Goal: Information Seeking & Learning: Find specific fact

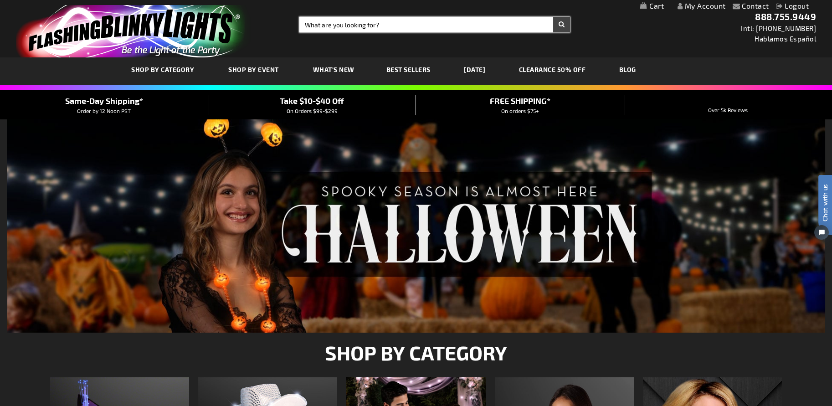
click at [321, 24] on input "Search" at bounding box center [434, 24] width 271 height 15
type input "12343-mlt"
click at [553, 17] on button "Search" at bounding box center [561, 24] width 17 height 15
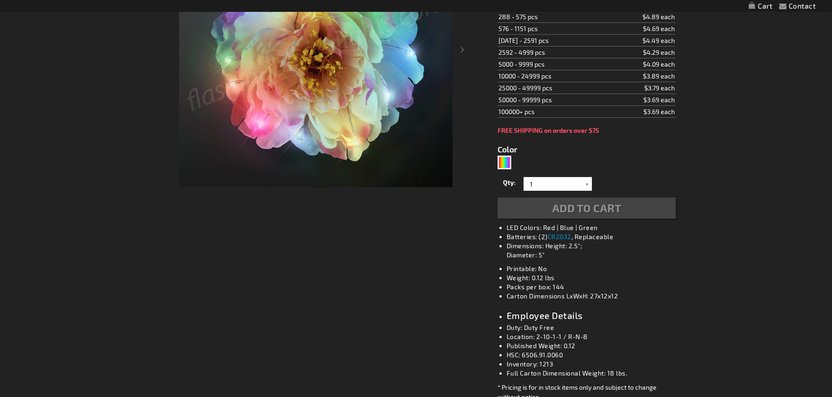
type input "5659"
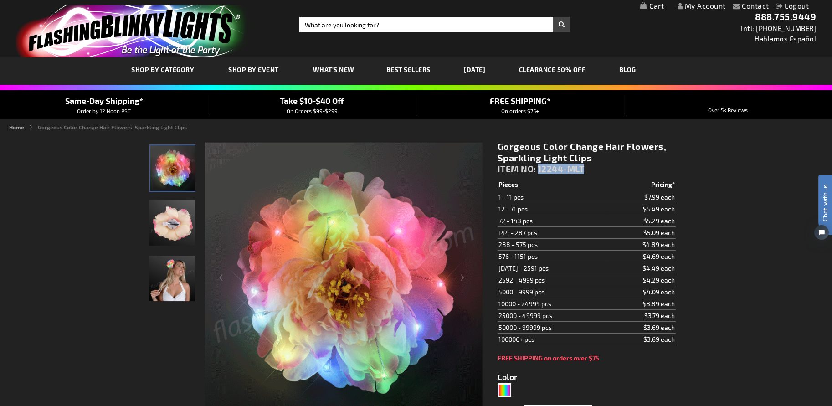
drag, startPoint x: 592, startPoint y: 165, endPoint x: 539, endPoint y: 168, distance: 53.0
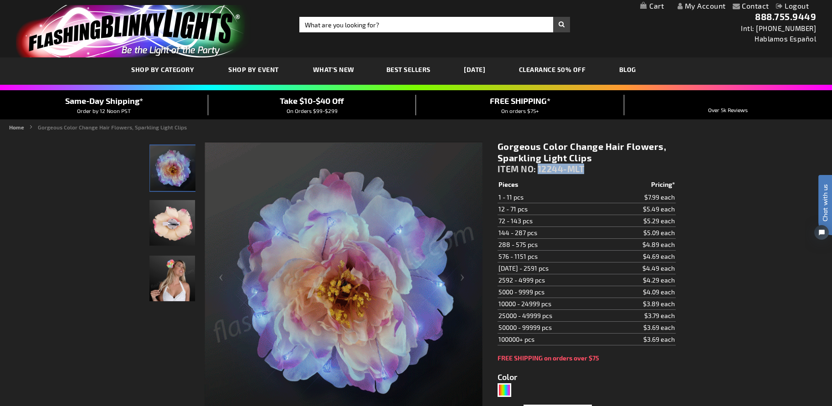
click at [539, 168] on div "Gorgeous Color Change Hair Flowers, Sparkling Light Clips ITEM NO: 12244-MLT" at bounding box center [587, 160] width 178 height 38
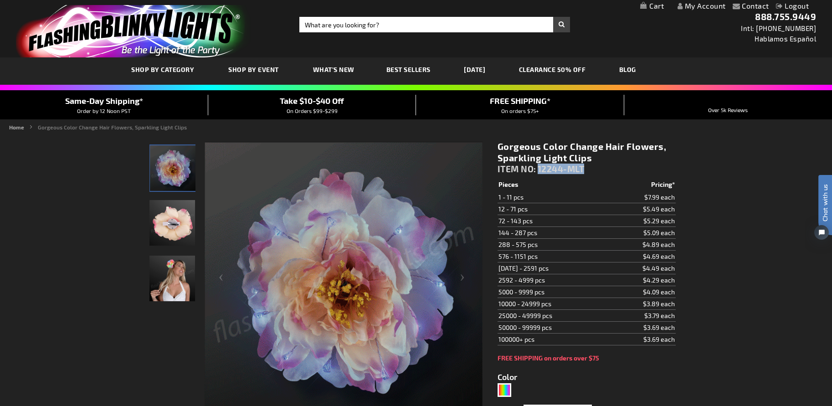
copy span "12244-MLT"
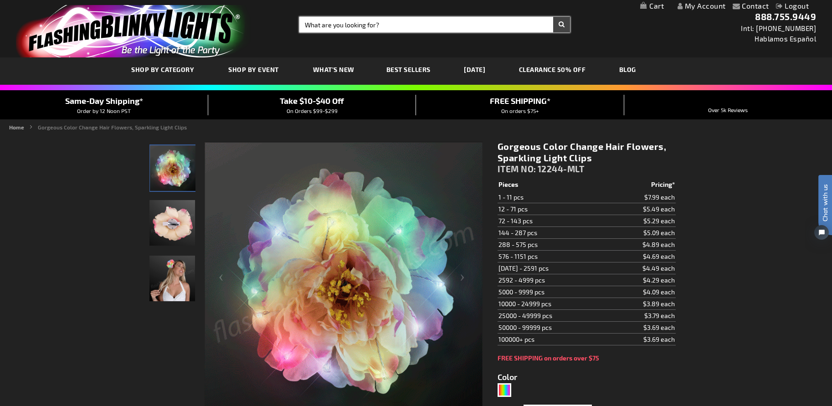
click at [466, 20] on input "Search" at bounding box center [434, 24] width 271 height 15
type input "11838"
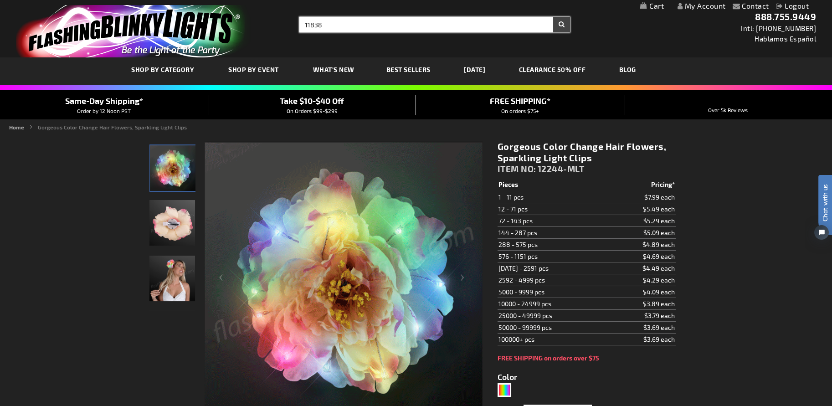
click at [553, 17] on button "Search" at bounding box center [561, 24] width 17 height 15
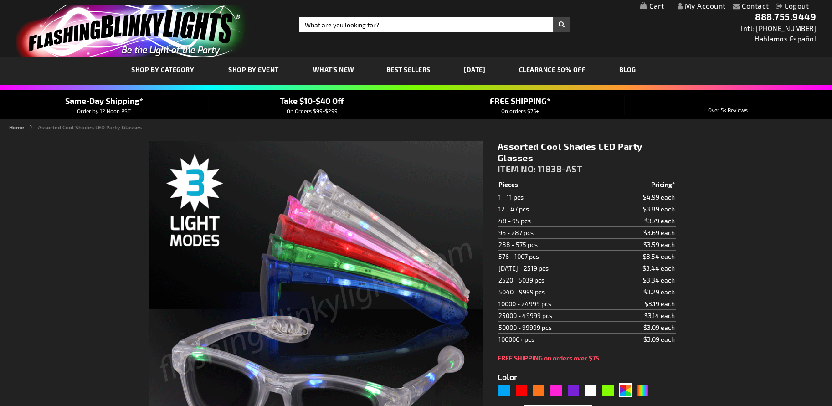
type input "5630"
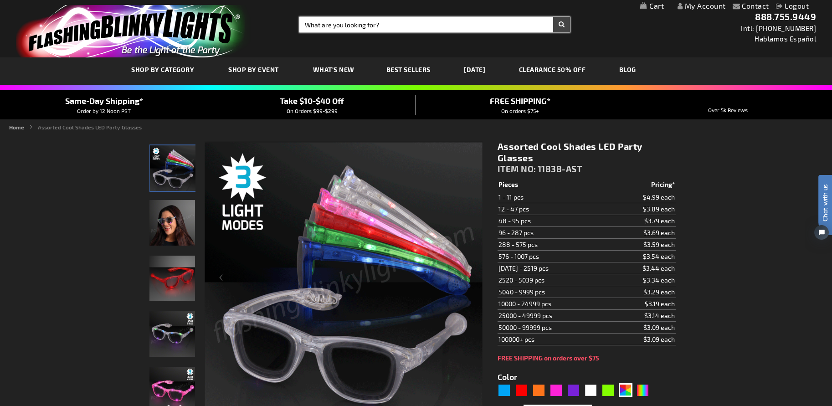
click at [433, 24] on input "Search" at bounding box center [434, 24] width 271 height 15
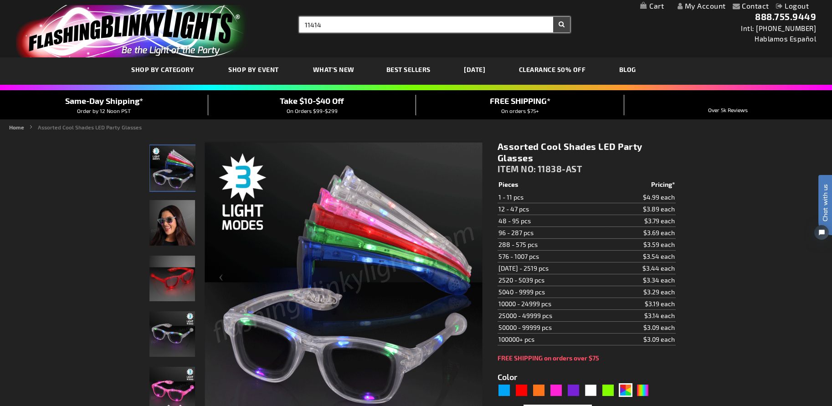
type input "11414"
click at [553, 17] on button "Search" at bounding box center [561, 24] width 17 height 15
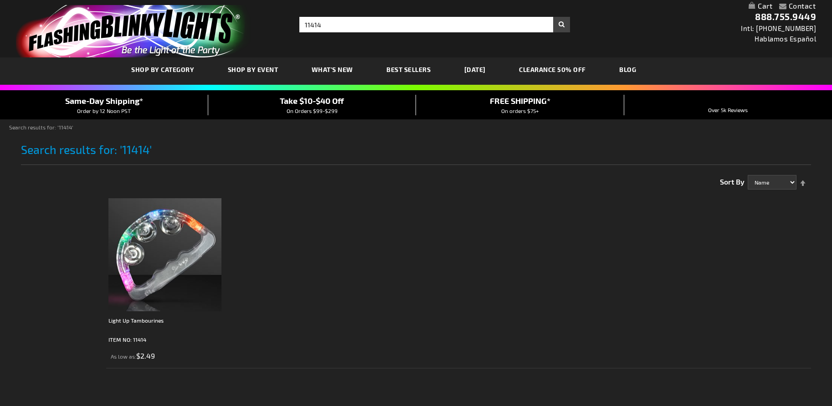
click at [184, 246] on img at bounding box center [164, 254] width 113 height 113
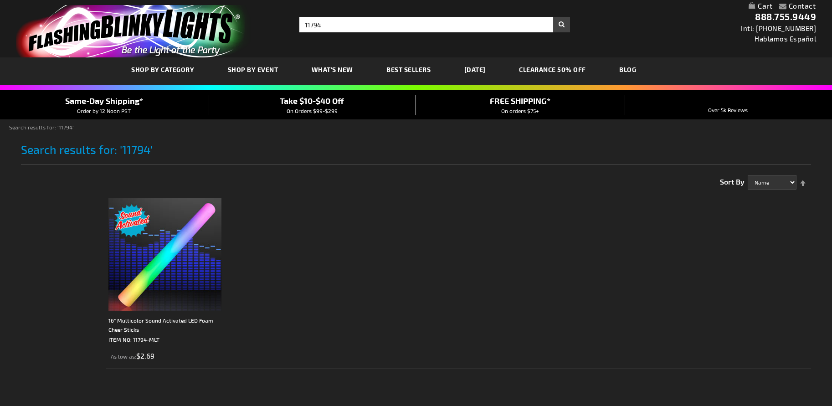
click at [155, 235] on img at bounding box center [164, 254] width 113 height 113
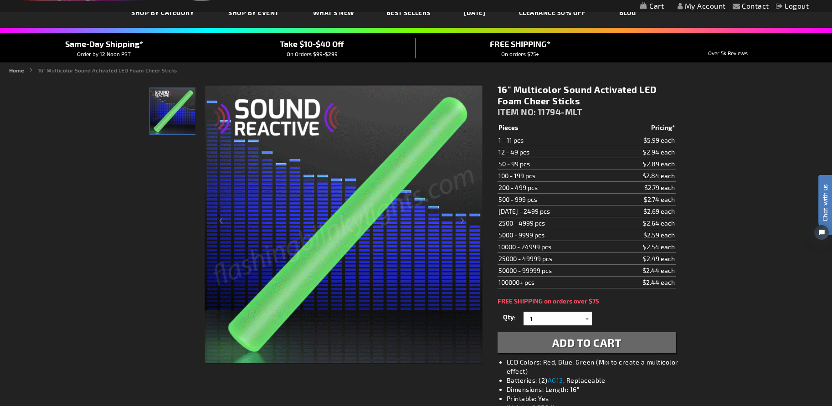
drag, startPoint x: 124, startPoint y: 274, endPoint x: 200, endPoint y: 254, distance: 78.2
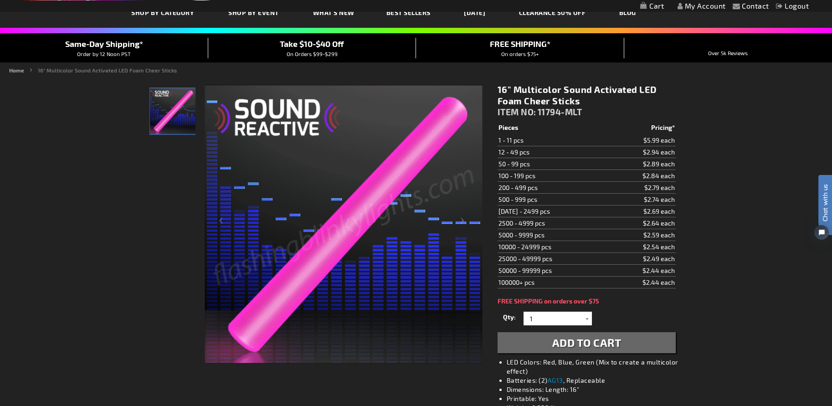
drag, startPoint x: 738, startPoint y: 181, endPoint x: 740, endPoint y: 14, distance: 167.3
